Goal: Find specific page/section: Find specific page/section

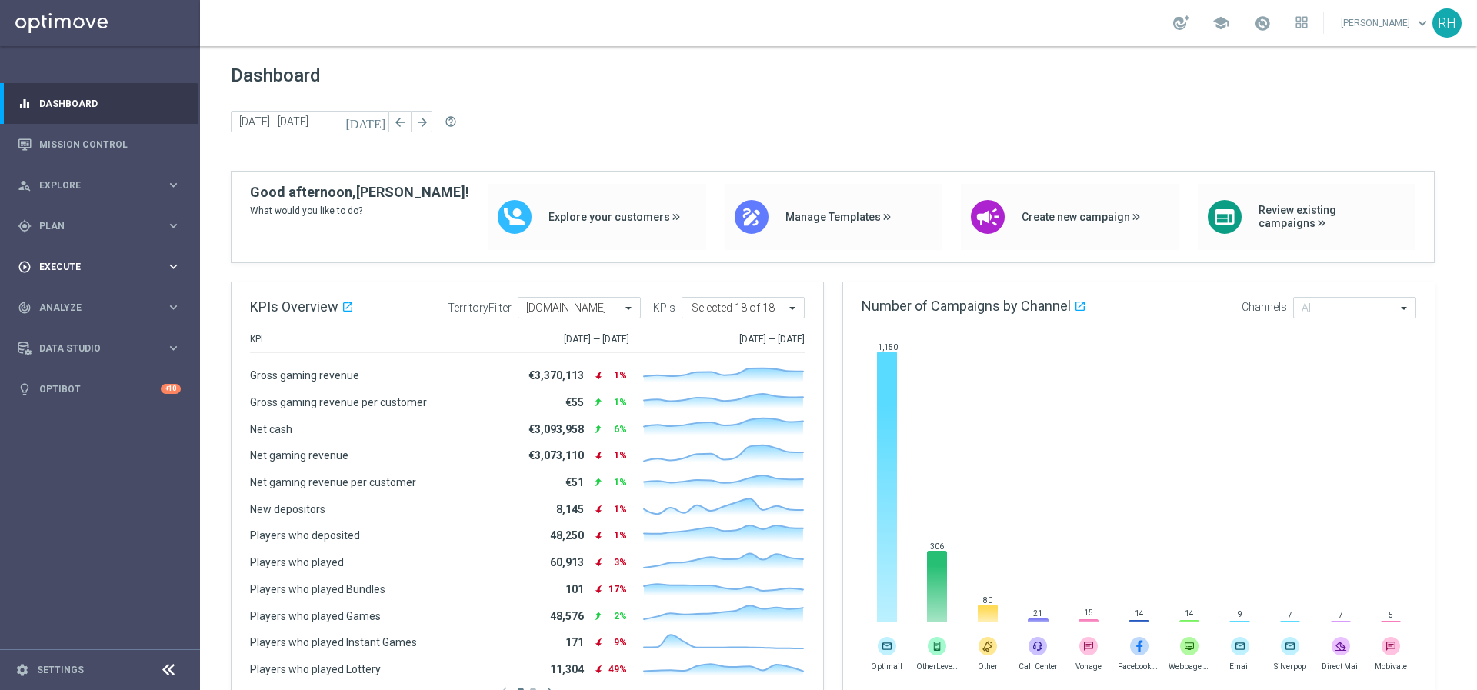
click at [73, 268] on span "Execute" at bounding box center [102, 266] width 127 height 9
click at [80, 236] on div "gps_fixed Plan keyboard_arrow_right" at bounding box center [99, 225] width 198 height 41
click at [80, 299] on span "Templates" at bounding box center [96, 303] width 110 height 9
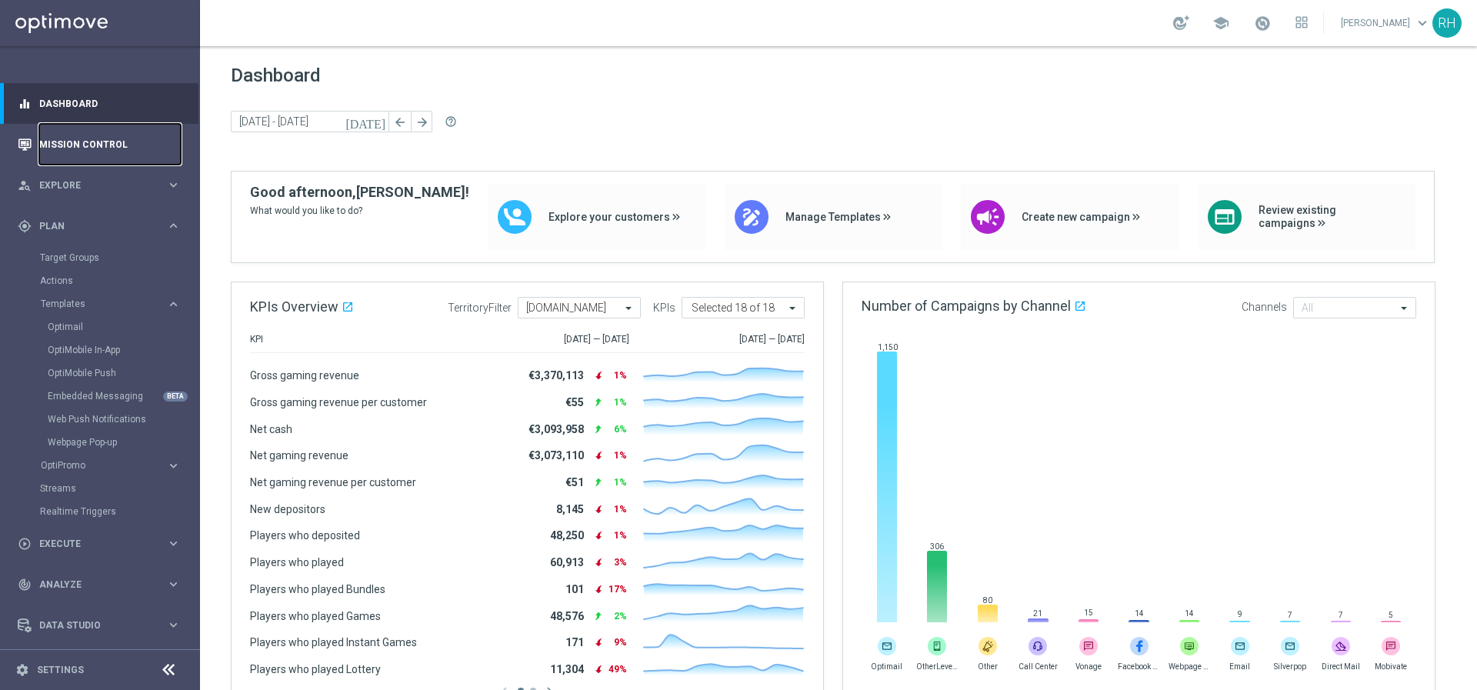
click at [123, 139] on link "Mission Control" at bounding box center [110, 144] width 142 height 41
